Goal: Task Accomplishment & Management: Manage account settings

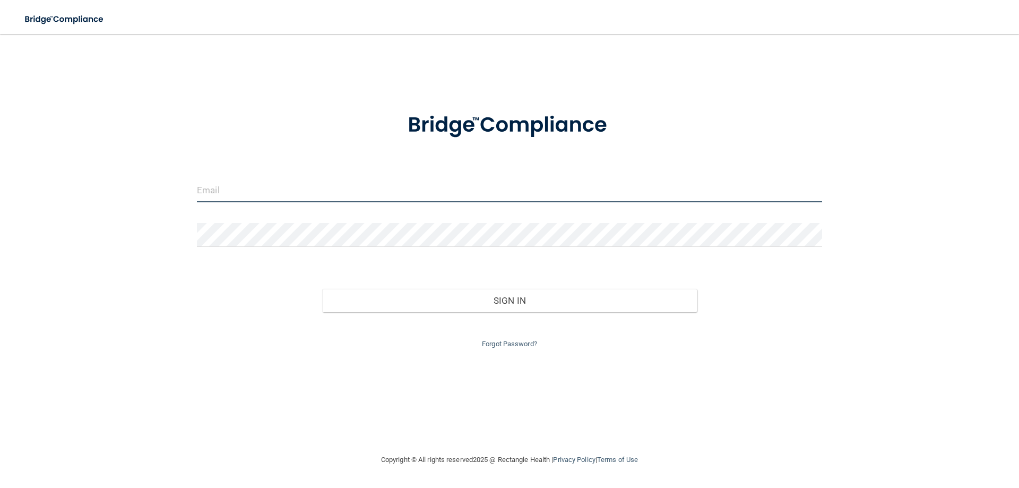
click at [254, 185] on input "email" at bounding box center [509, 190] width 625 height 24
type input "[EMAIL_ADDRESS][DOMAIN_NAME]"
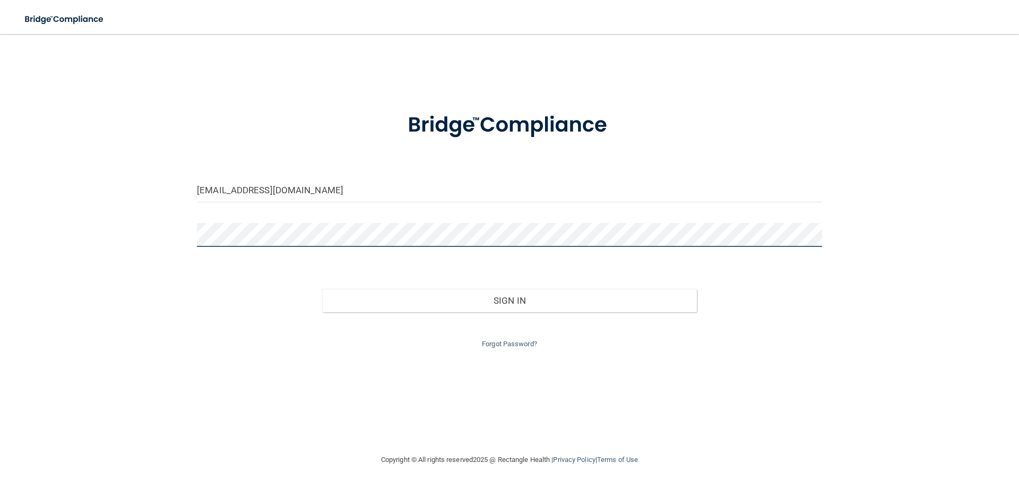
click at [322, 289] on button "Sign In" at bounding box center [509, 300] width 375 height 23
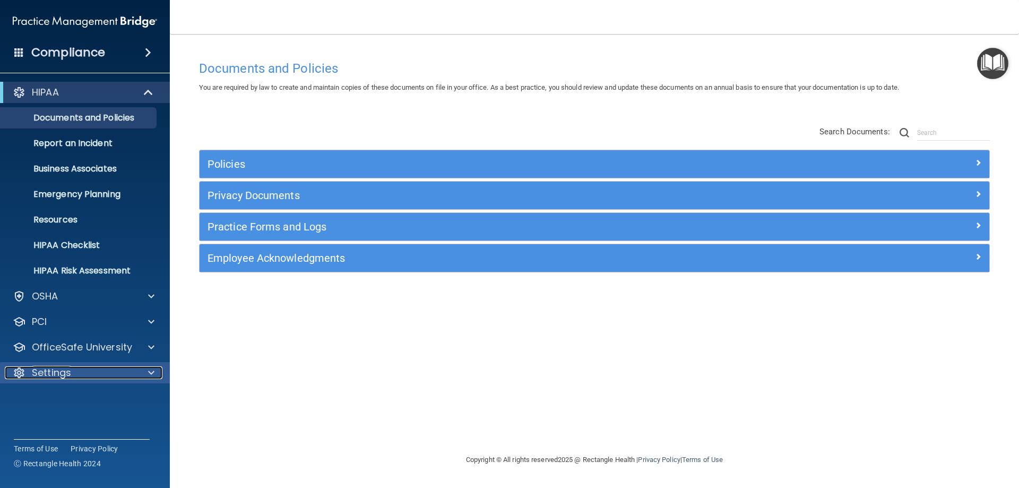
click at [152, 374] on span at bounding box center [151, 372] width 6 height 13
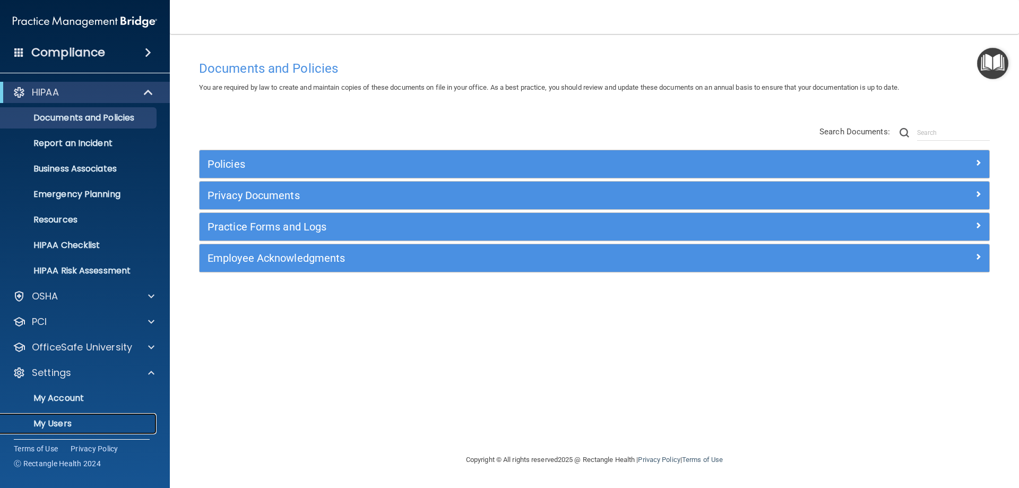
click at [70, 421] on p "My Users" at bounding box center [79, 423] width 145 height 11
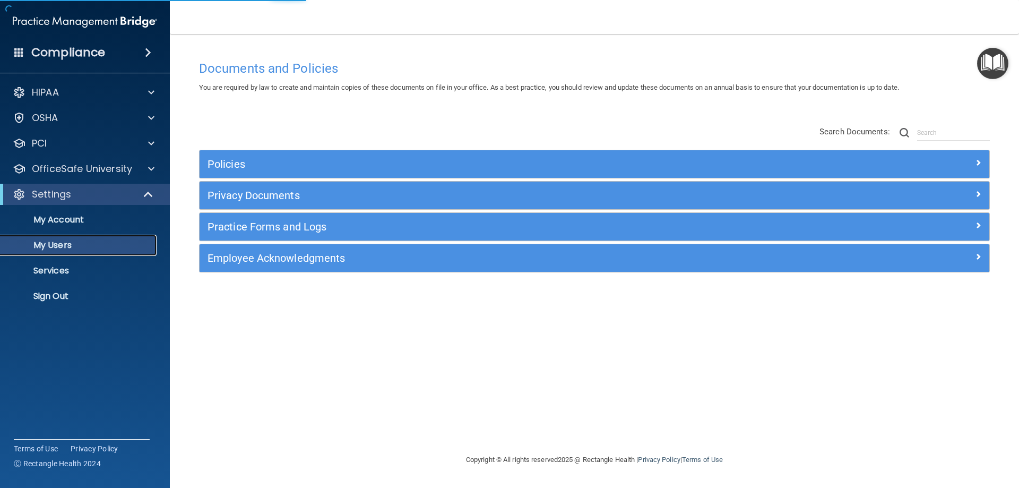
select select "20"
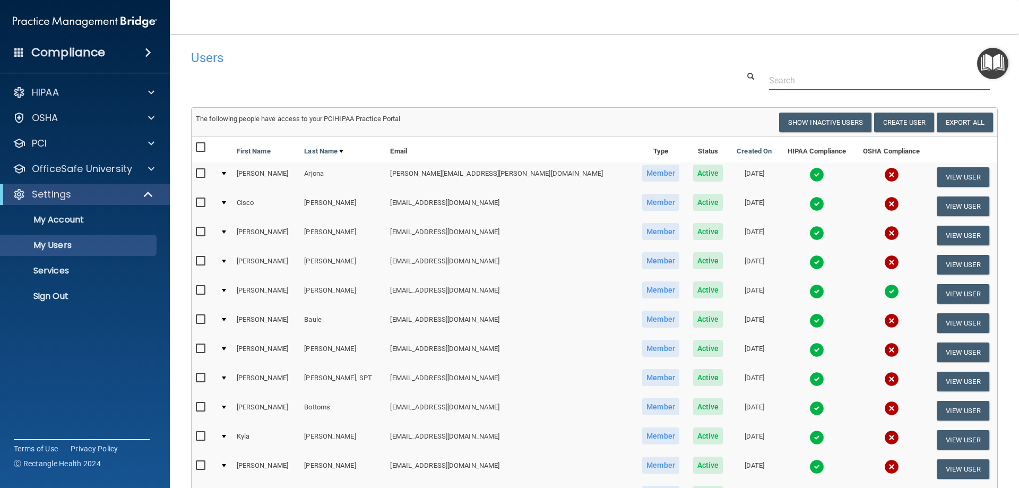
click at [772, 82] on input "text" at bounding box center [879, 81] width 221 height 20
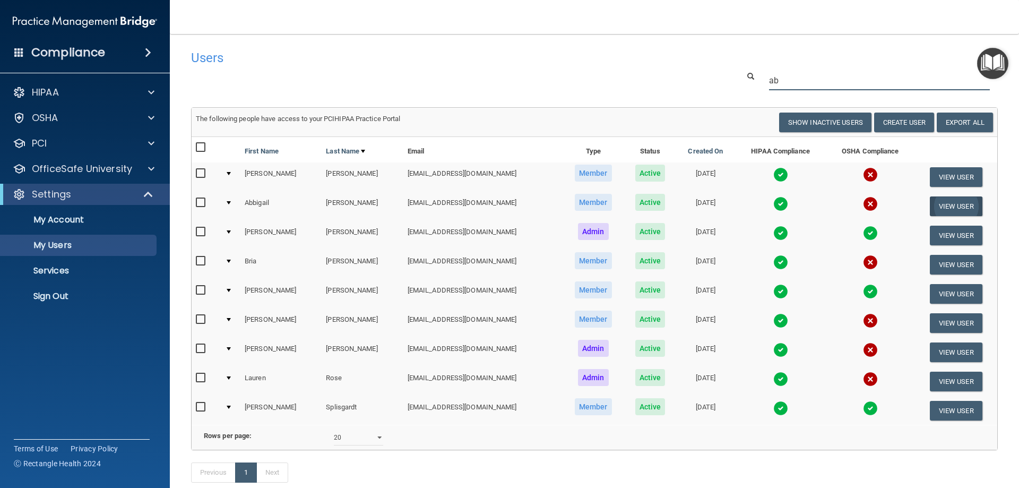
type input "ab"
click at [953, 207] on button "View User" at bounding box center [956, 206] width 53 height 20
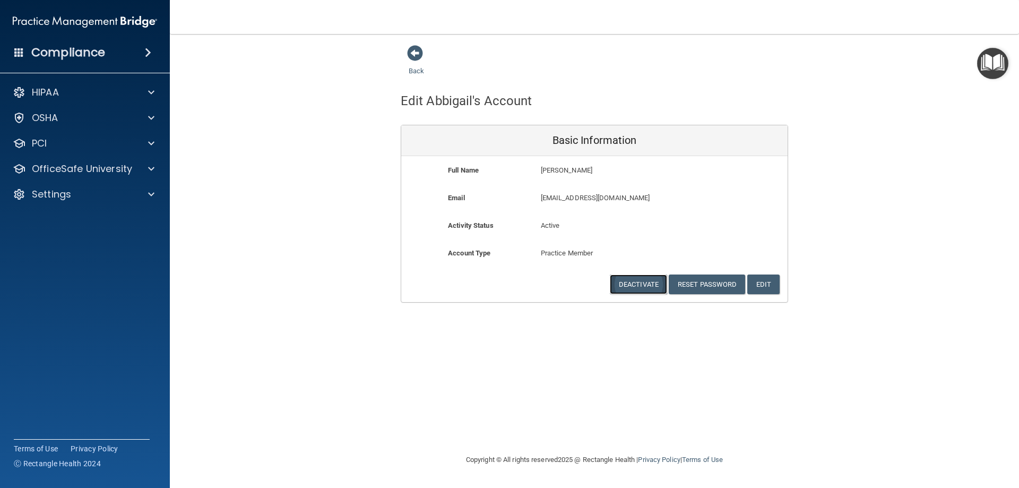
click at [628, 287] on button "Deactivate" at bounding box center [638, 284] width 57 height 20
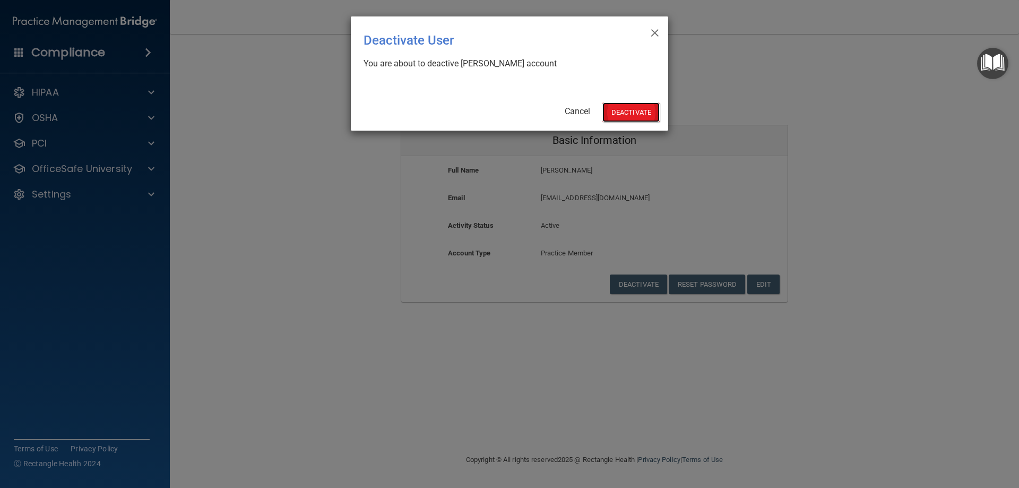
click at [624, 111] on button "Deactivate" at bounding box center [630, 112] width 57 height 20
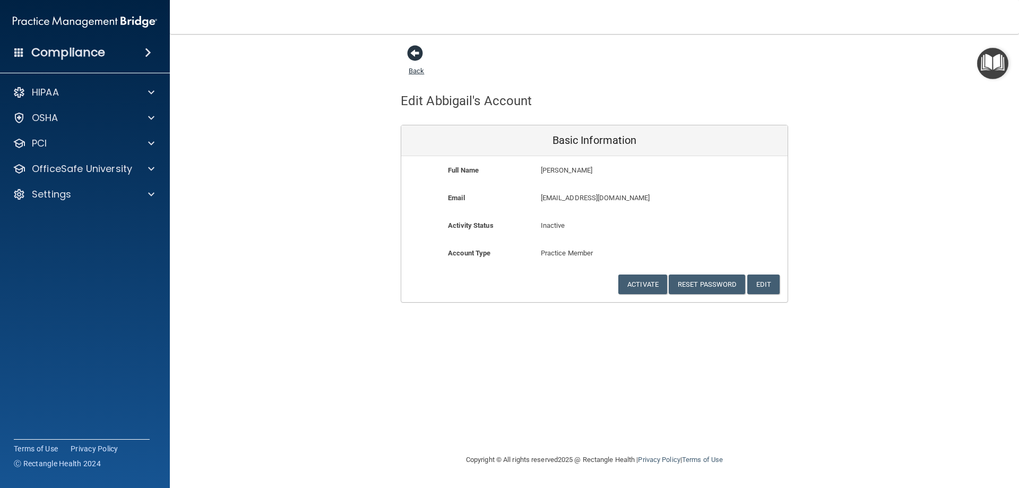
click at [414, 73] on link "Back" at bounding box center [416, 64] width 15 height 21
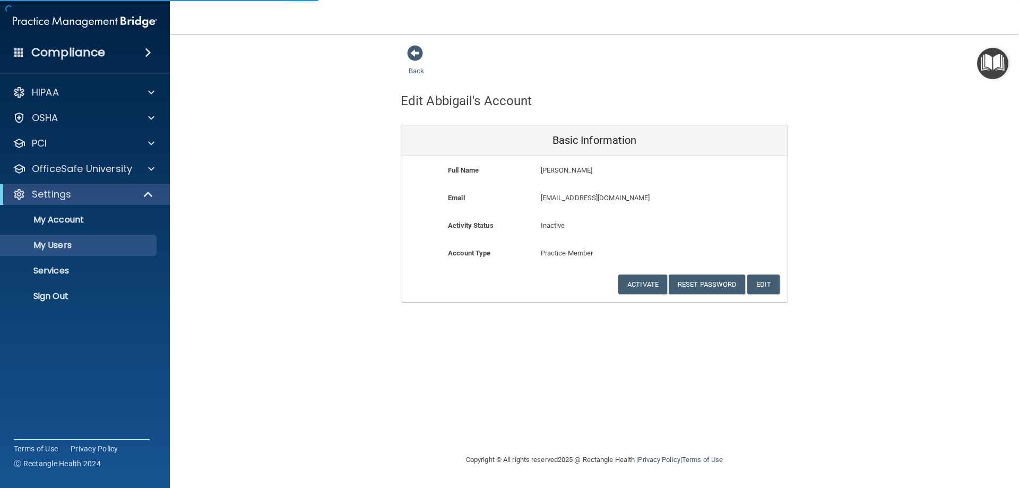
select select "20"
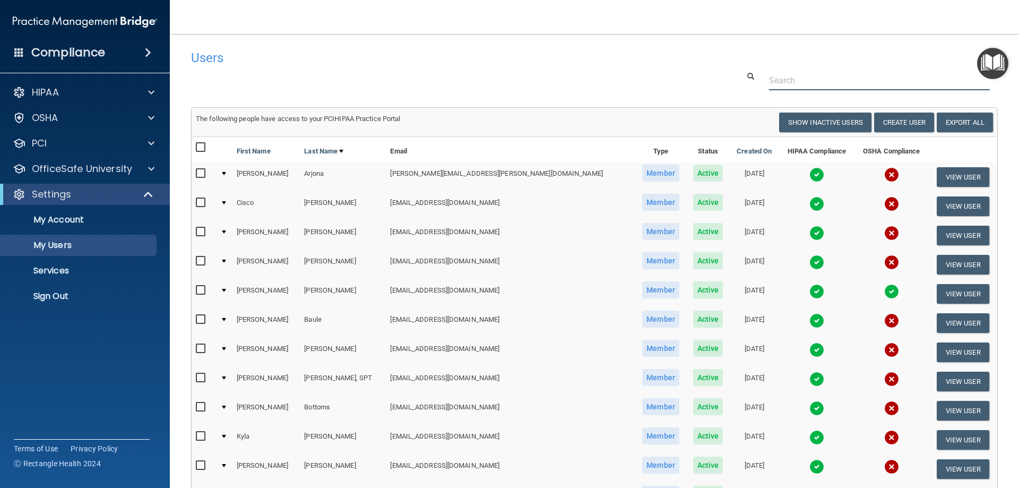
click at [784, 80] on input "text" at bounding box center [879, 81] width 221 height 20
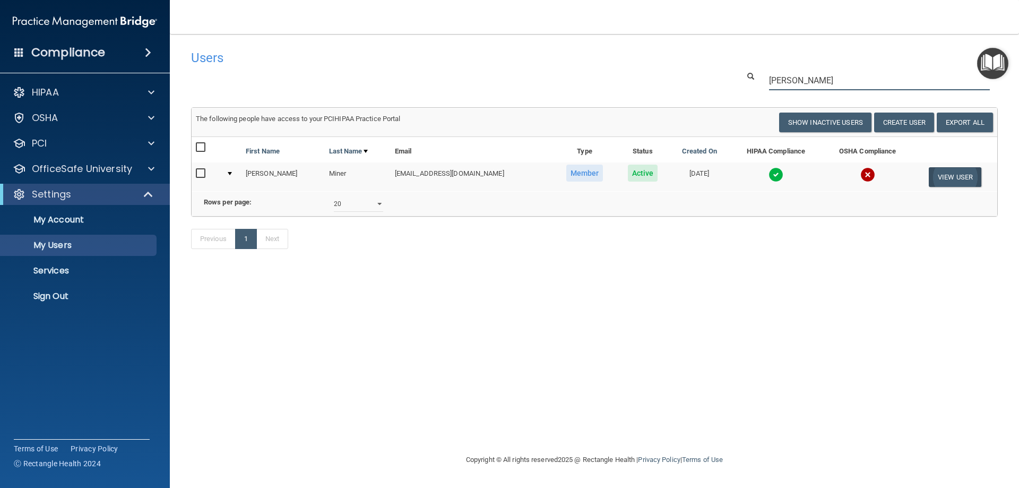
type input "[PERSON_NAME]"
click at [957, 176] on button "View User" at bounding box center [955, 177] width 53 height 20
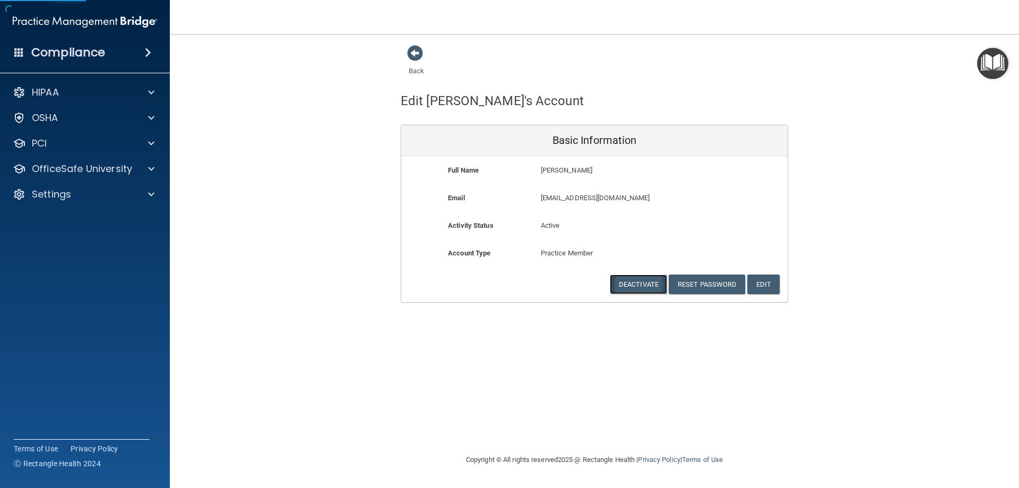
click at [633, 287] on button "Deactivate" at bounding box center [638, 284] width 57 height 20
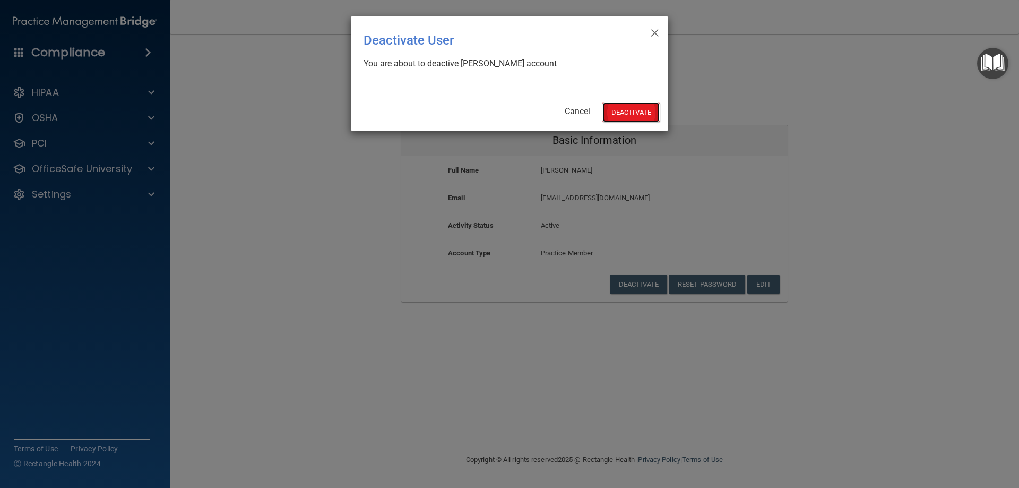
click at [630, 109] on button "Deactivate" at bounding box center [630, 112] width 57 height 20
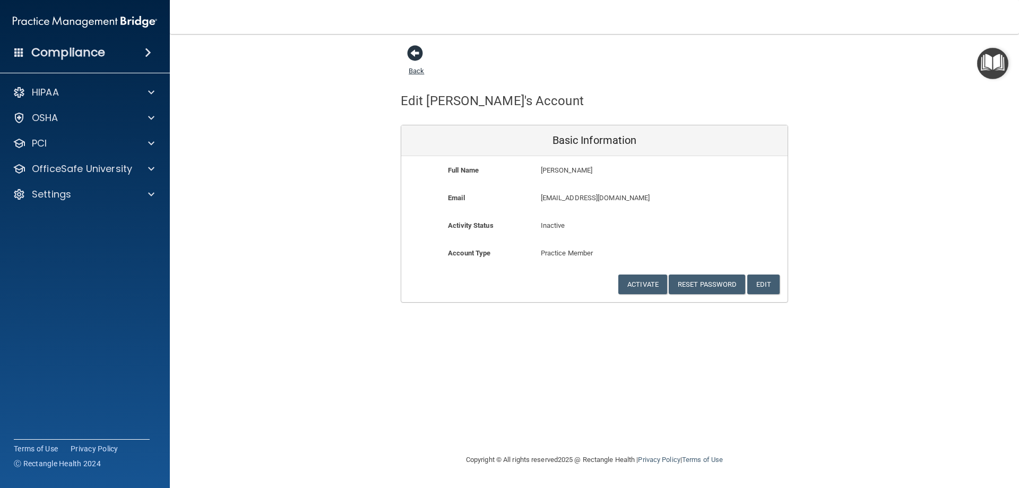
click at [418, 72] on link "Back" at bounding box center [416, 64] width 15 height 21
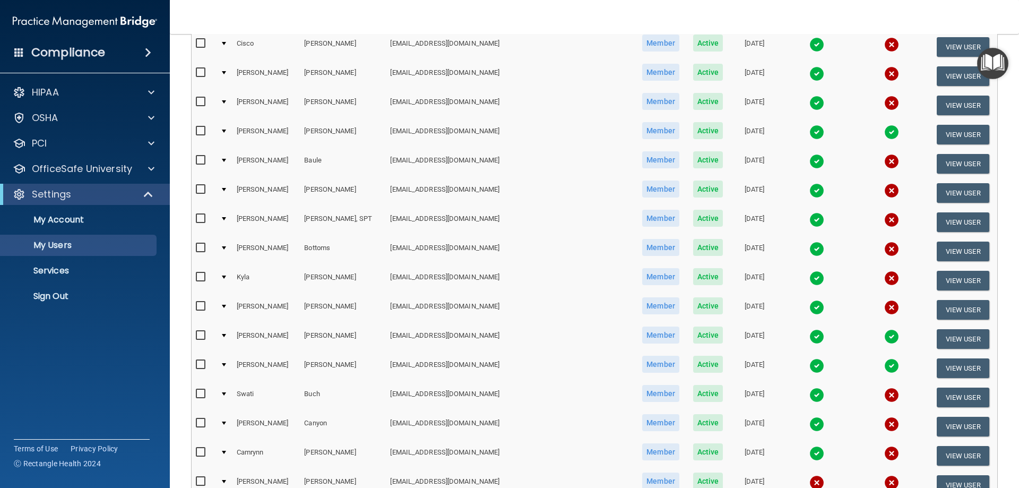
scroll to position [318, 0]
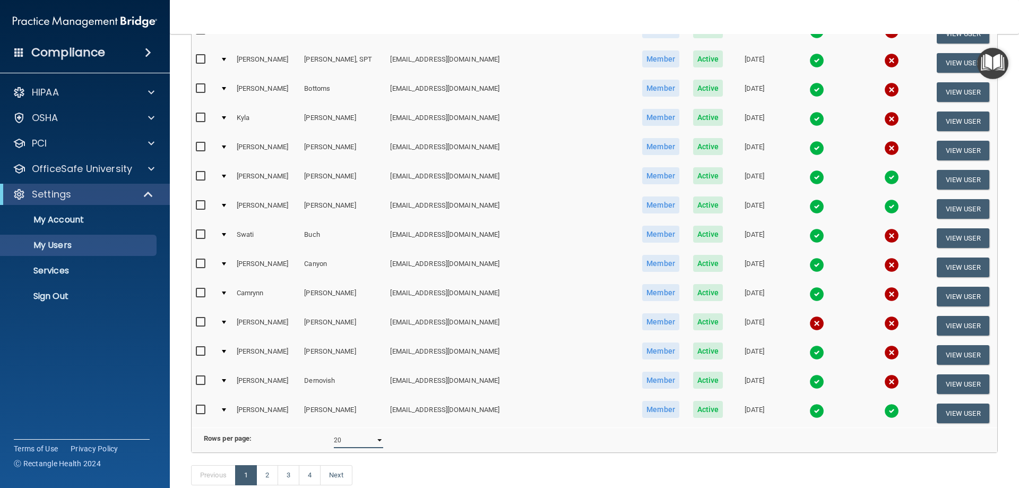
click at [376, 448] on select "10 20 30 40 all" at bounding box center [358, 440] width 49 height 16
select select "79"
click at [334, 440] on select "10 20 30 40 all" at bounding box center [358, 440] width 49 height 16
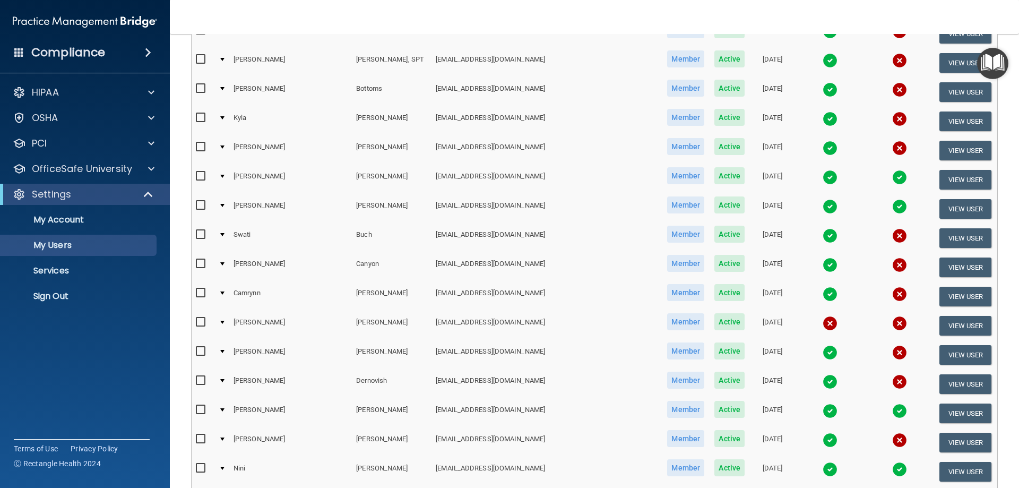
click at [205, 322] on input "checkbox" at bounding box center [202, 322] width 12 height 8
checkbox input "true"
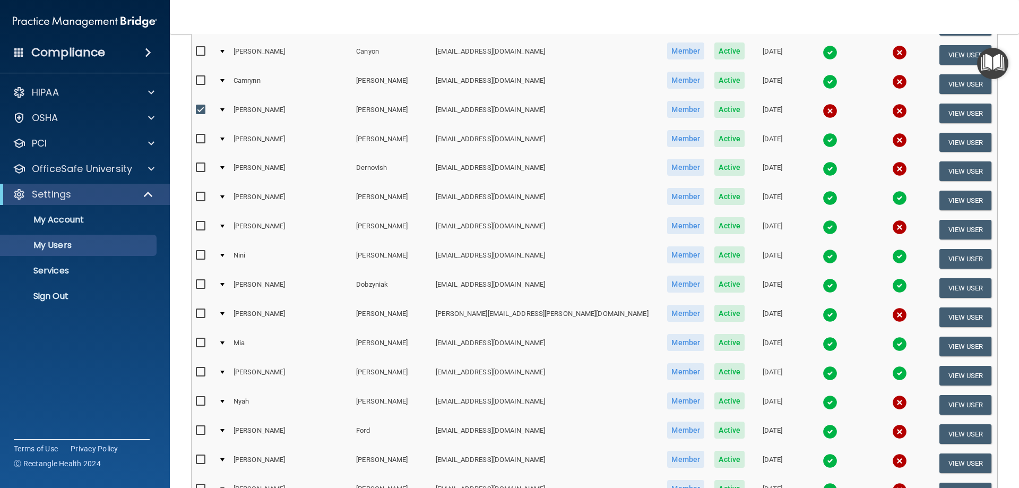
scroll to position [744, 0]
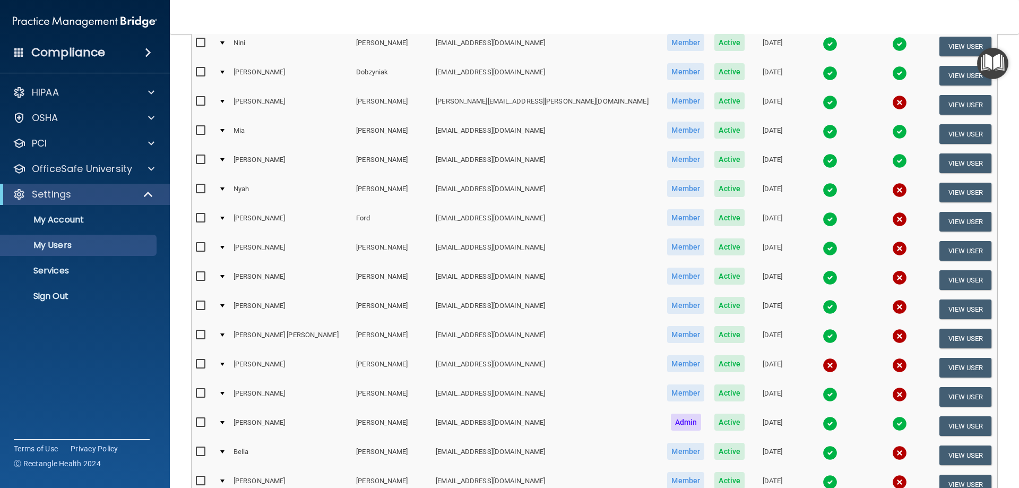
click at [198, 362] on input "checkbox" at bounding box center [202, 364] width 12 height 8
checkbox input "true"
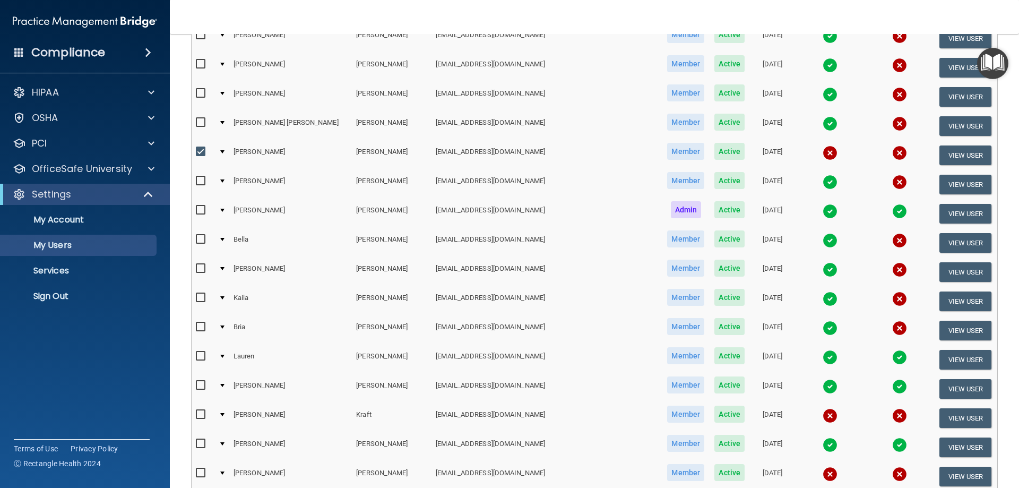
click at [205, 413] on input "checkbox" at bounding box center [202, 414] width 12 height 8
checkbox input "true"
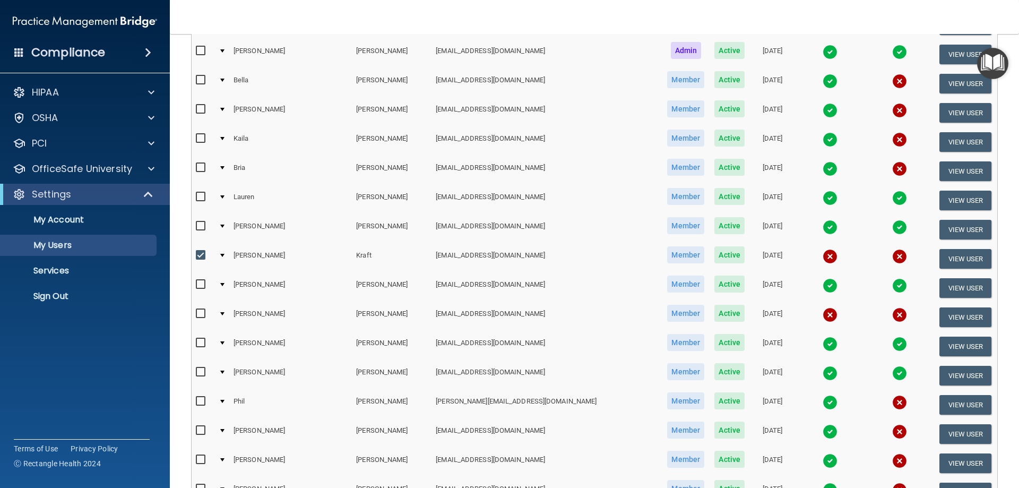
click at [201, 314] on input "checkbox" at bounding box center [202, 313] width 12 height 8
checkbox input "true"
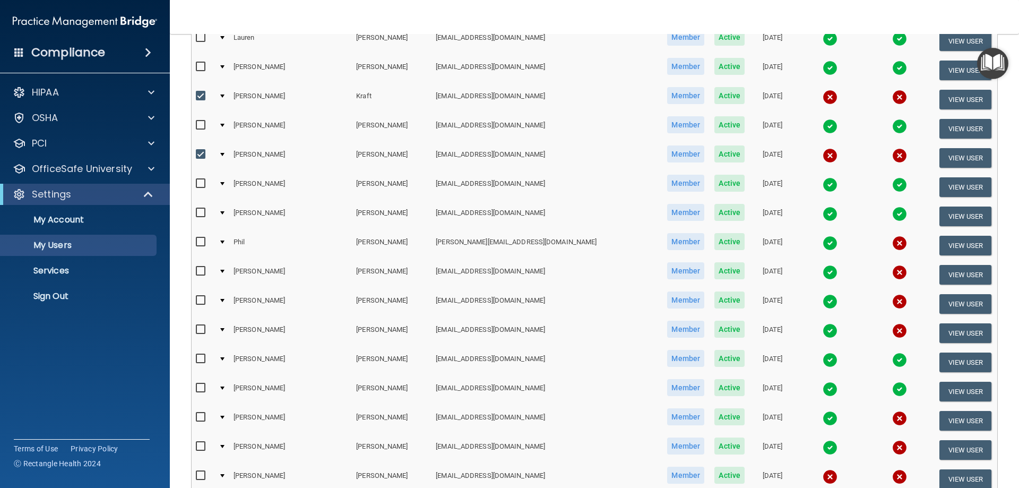
scroll to position [1381, 0]
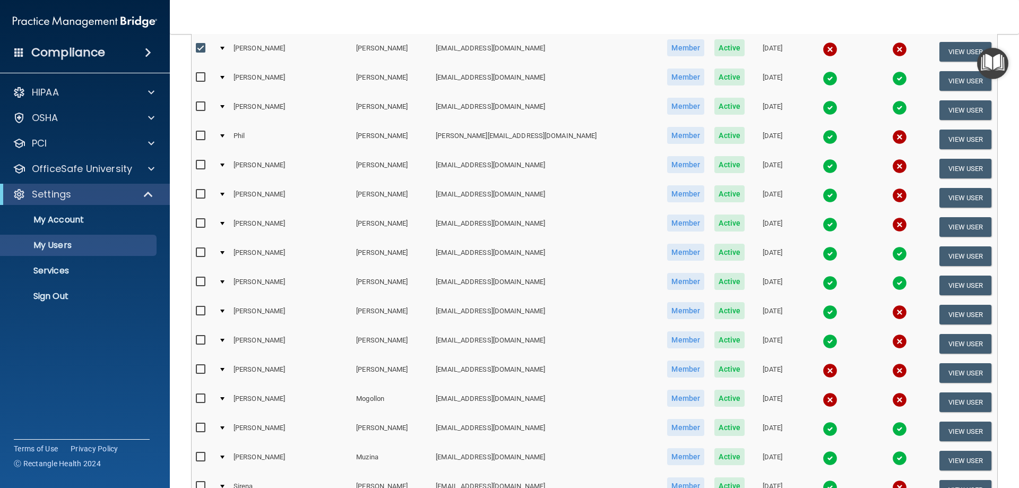
click at [199, 370] on input "checkbox" at bounding box center [202, 369] width 12 height 8
checkbox input "true"
click at [198, 397] on input "checkbox" at bounding box center [202, 398] width 12 height 8
checkbox input "true"
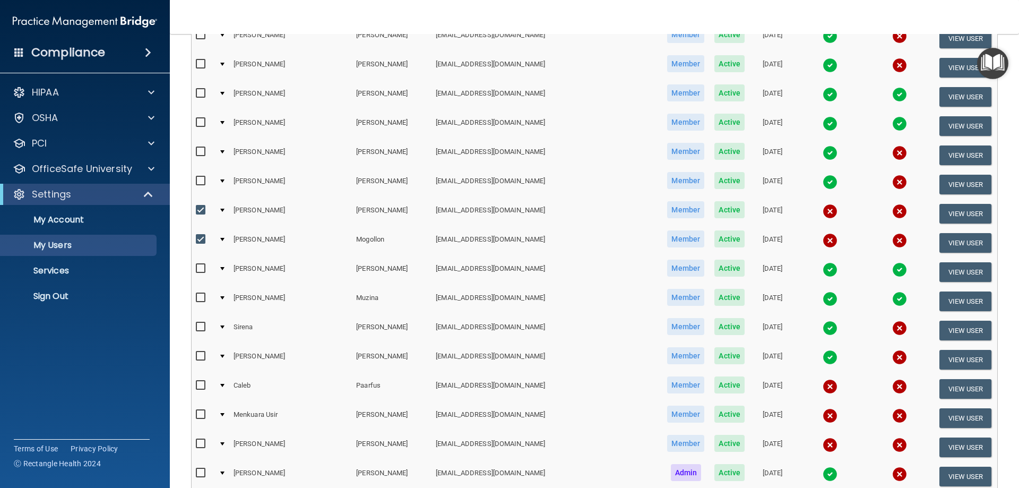
scroll to position [1593, 0]
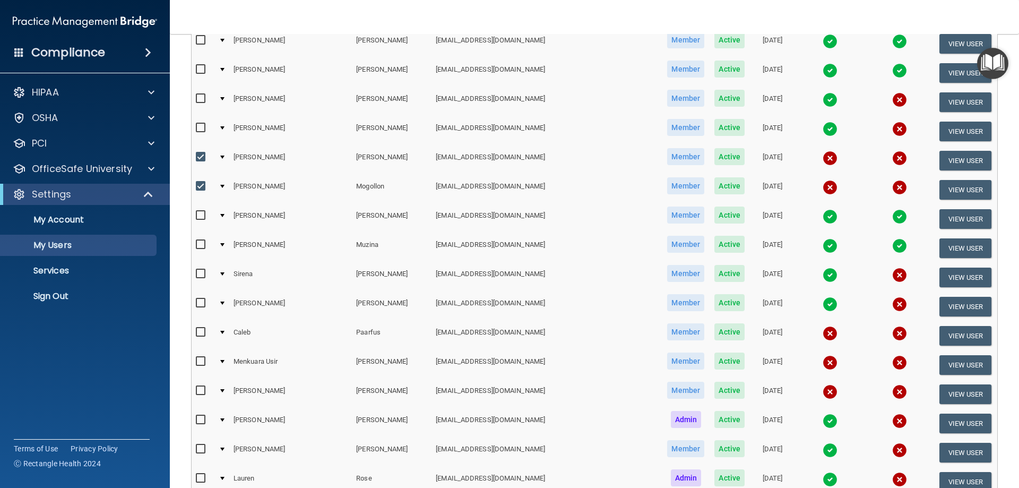
click at [201, 326] on label at bounding box center [202, 332] width 13 height 12
click at [201, 328] on input "checkbox" at bounding box center [202, 332] width 12 height 8
checkbox input "true"
click at [198, 360] on input "checkbox" at bounding box center [202, 361] width 12 height 8
checkbox input "true"
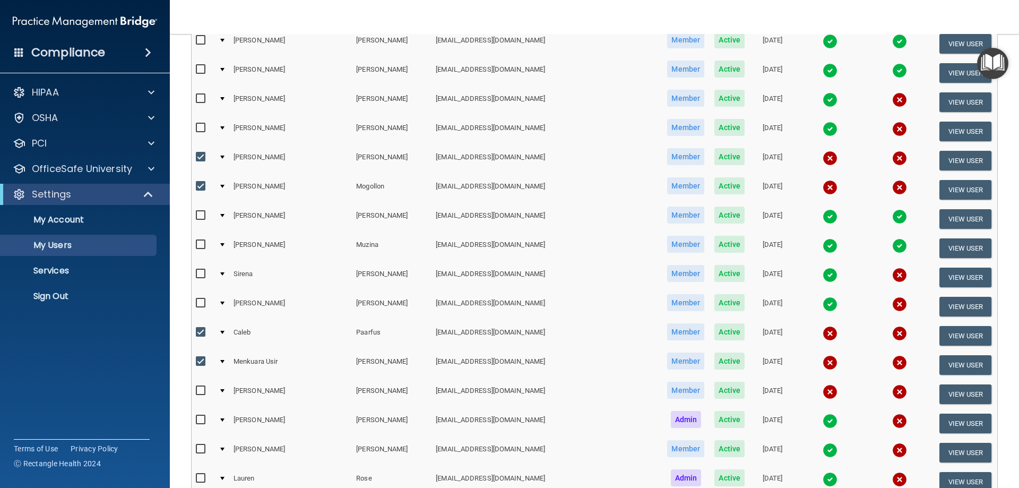
click at [199, 388] on input "checkbox" at bounding box center [202, 390] width 12 height 8
checkbox input "true"
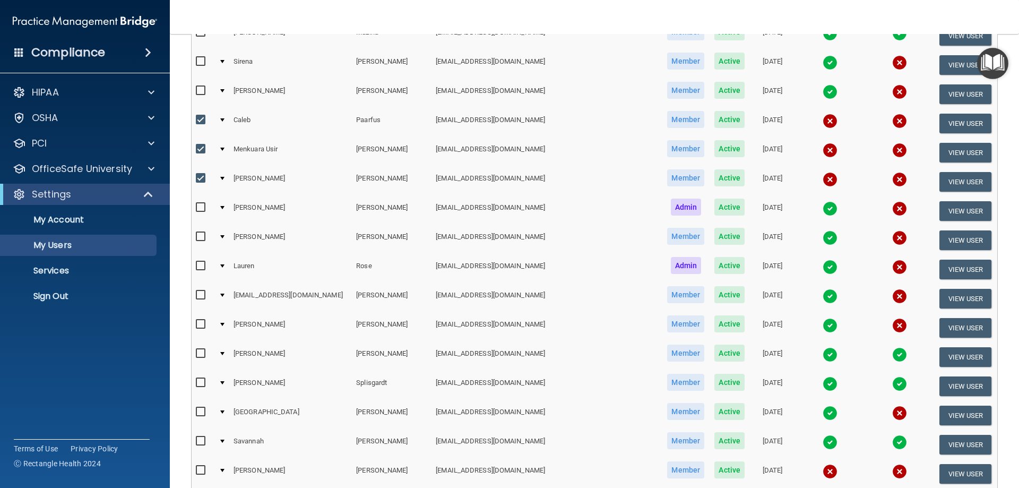
scroll to position [1964, 0]
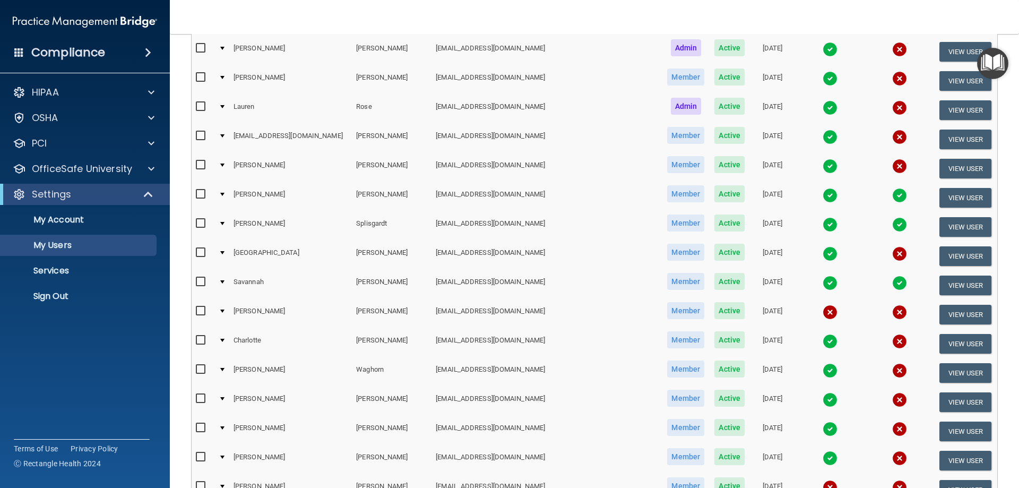
click at [201, 311] on input "checkbox" at bounding box center [202, 311] width 12 height 8
checkbox input "true"
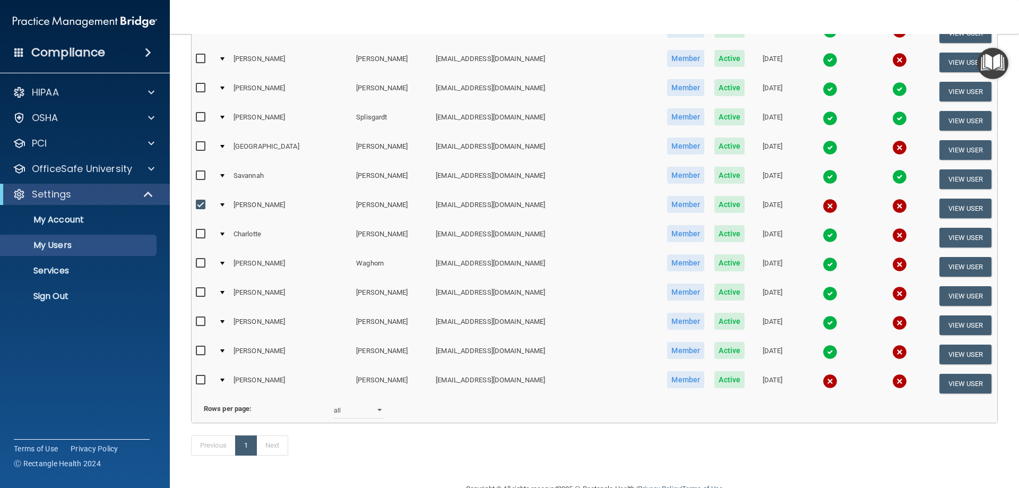
click at [200, 378] on input "checkbox" at bounding box center [202, 380] width 12 height 8
checkbox input "true"
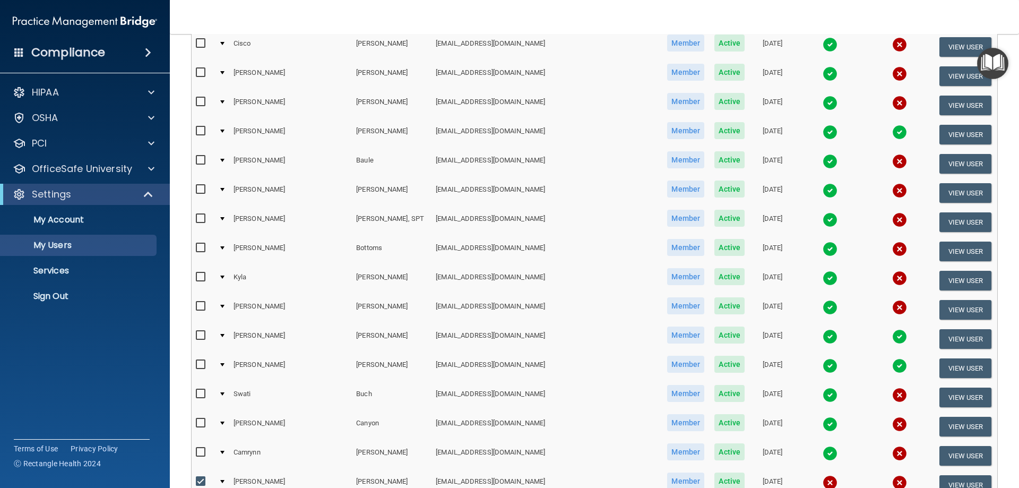
scroll to position [0, 0]
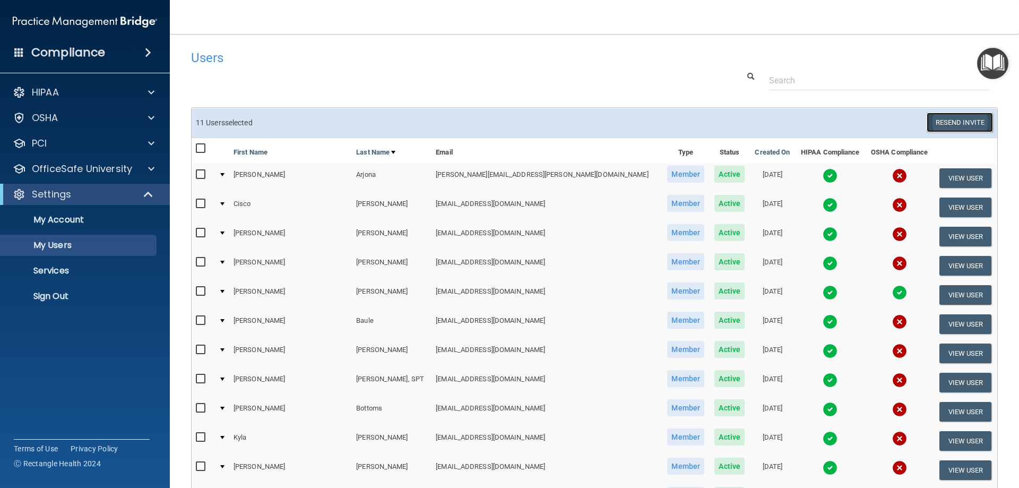
click at [942, 123] on button "Resend Invite" at bounding box center [960, 122] width 66 height 20
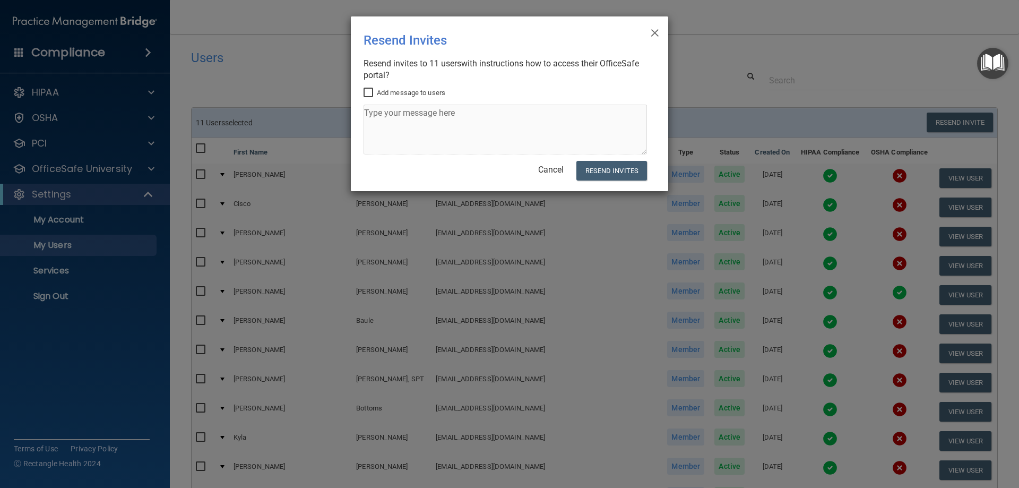
click at [369, 94] on input "Add message to users" at bounding box center [369, 93] width 12 height 8
checkbox input "true"
click at [382, 117] on textarea at bounding box center [504, 130] width 283 height 50
click at [637, 111] on textarea "Please login and verify that you have completed all HIPAA quizzes AND attested …" at bounding box center [504, 130] width 283 height 50
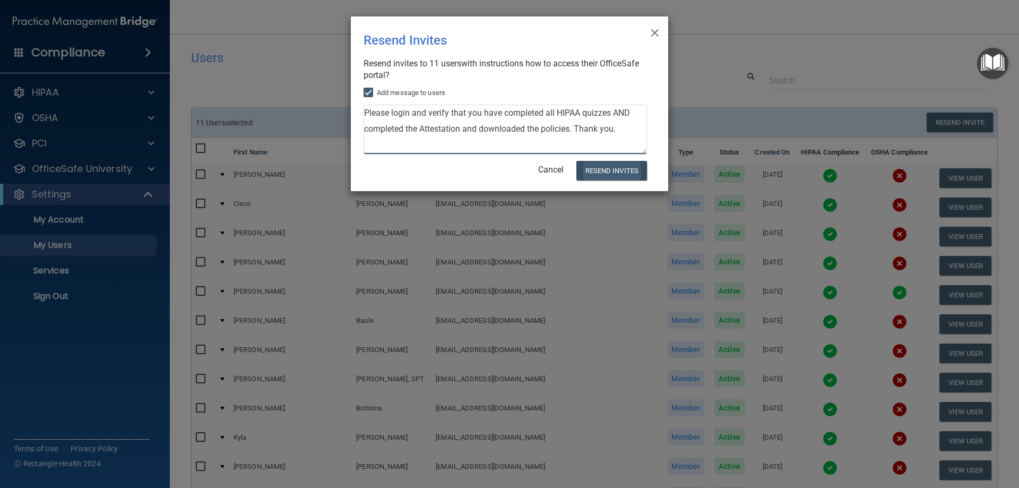
type textarea "Please login and verify that you have completed all HIPAA quizzes AND completed…"
click at [633, 167] on button "Resend Invites" at bounding box center [611, 171] width 71 height 20
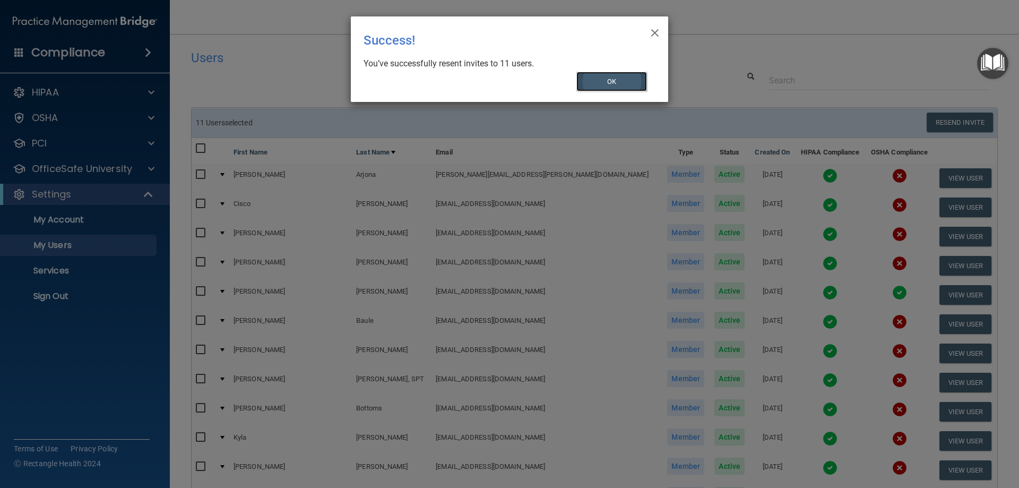
click at [603, 82] on button "OK" at bounding box center [611, 82] width 71 height 20
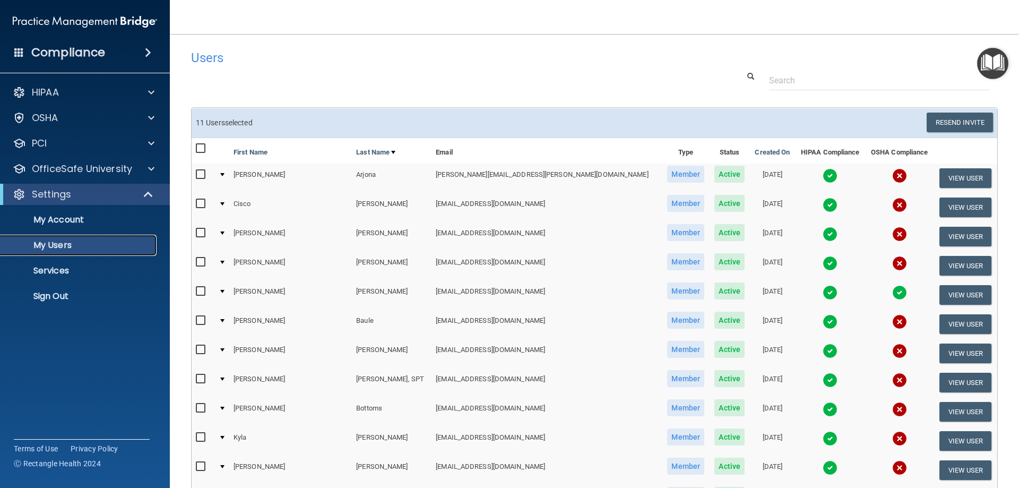
click at [55, 241] on p "My Users" at bounding box center [79, 245] width 145 height 11
select select "20"
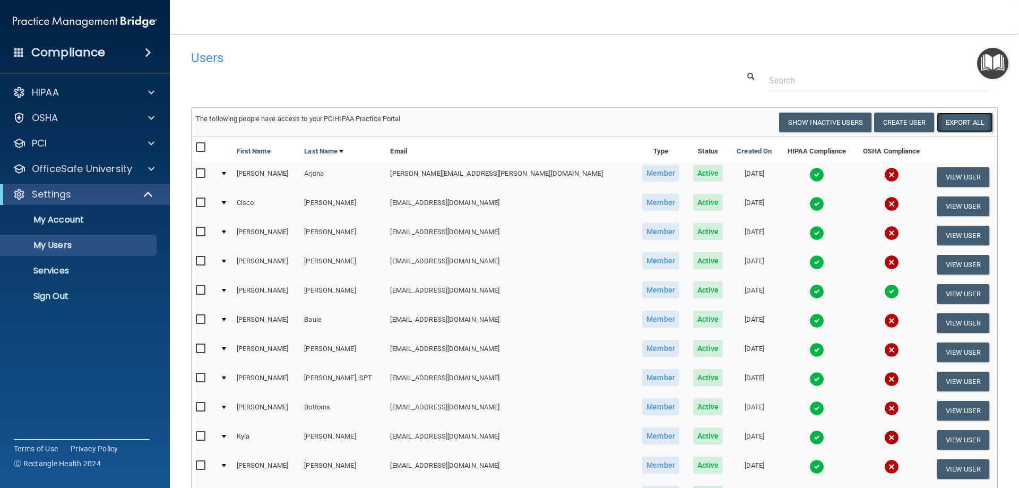
click at [956, 123] on link "Export All" at bounding box center [965, 122] width 56 height 20
click at [64, 292] on p "Sign Out" at bounding box center [79, 296] width 145 height 11
